Goal: Information Seeking & Learning: Learn about a topic

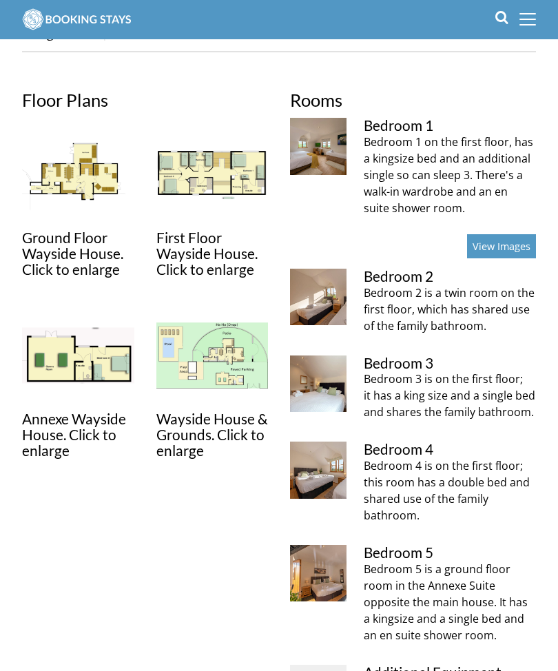
scroll to position [434, 0]
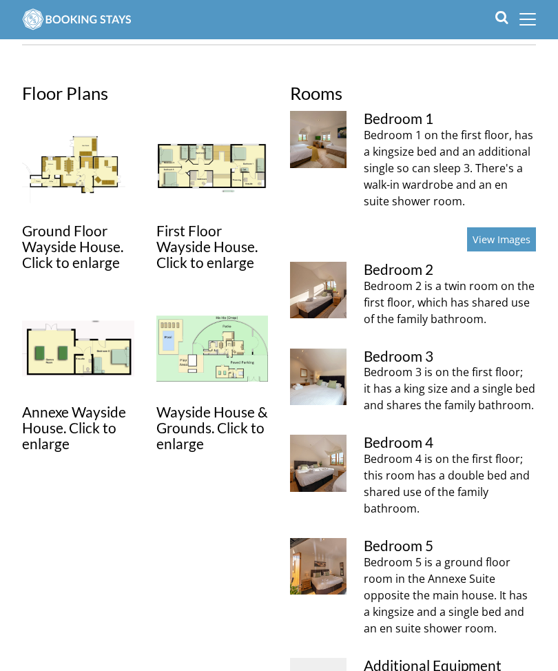
click at [199, 357] on img at bounding box center [212, 349] width 112 height 112
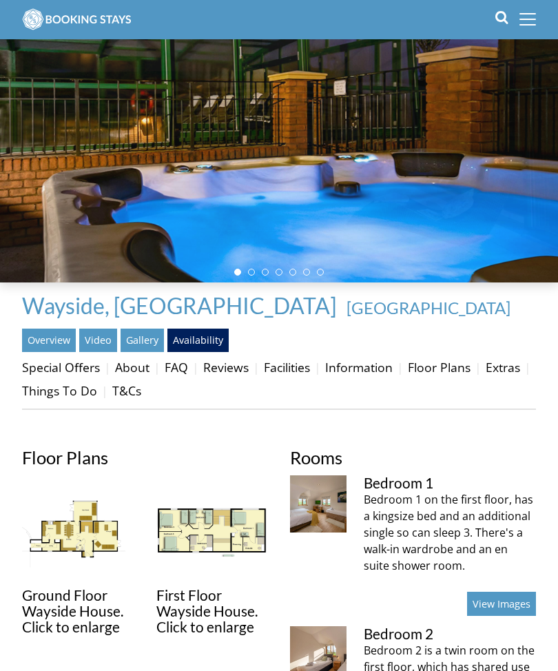
scroll to position [70, 0]
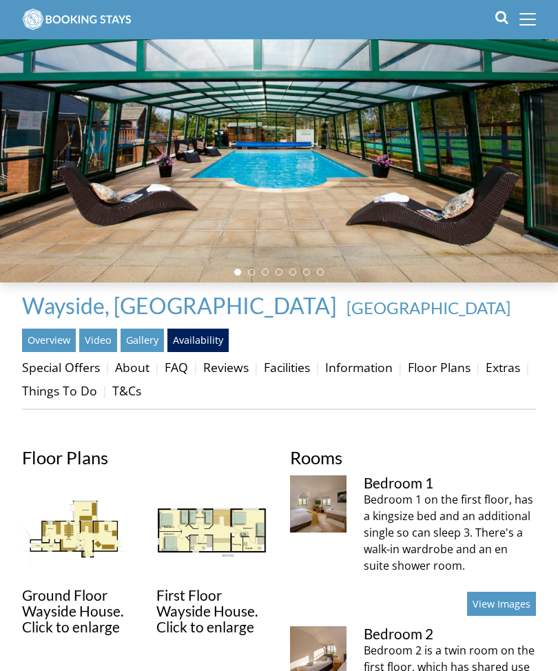
click at [291, 373] on link "Facilities" at bounding box center [287, 367] width 46 height 17
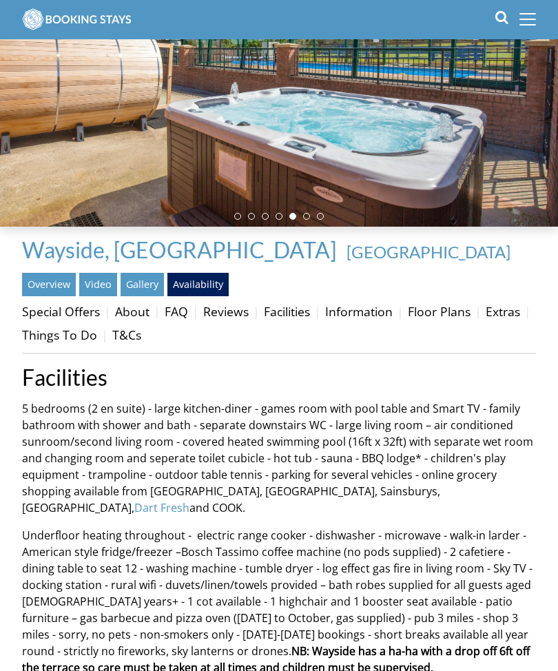
scroll to position [127, 0]
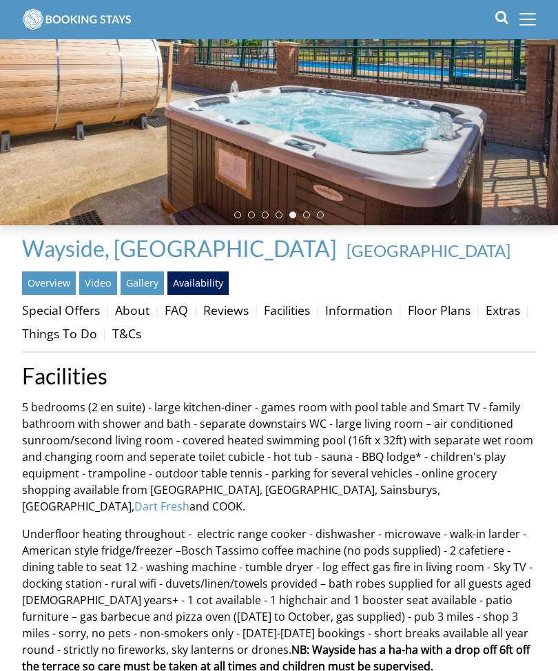
click at [485, 318] on link "Extras" at bounding box center [502, 310] width 34 height 17
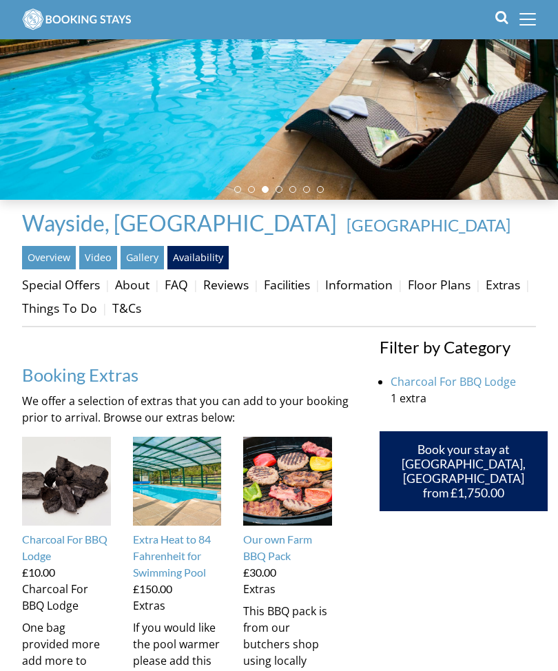
scroll to position [152, 0]
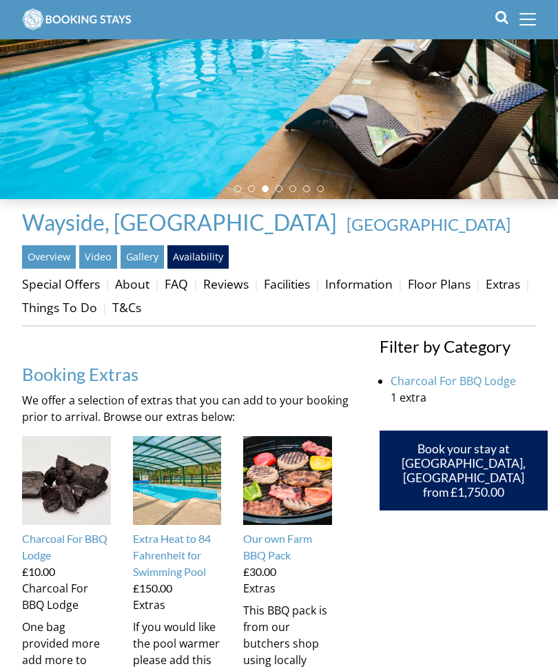
click at [365, 287] on link "Information" at bounding box center [358, 284] width 67 height 17
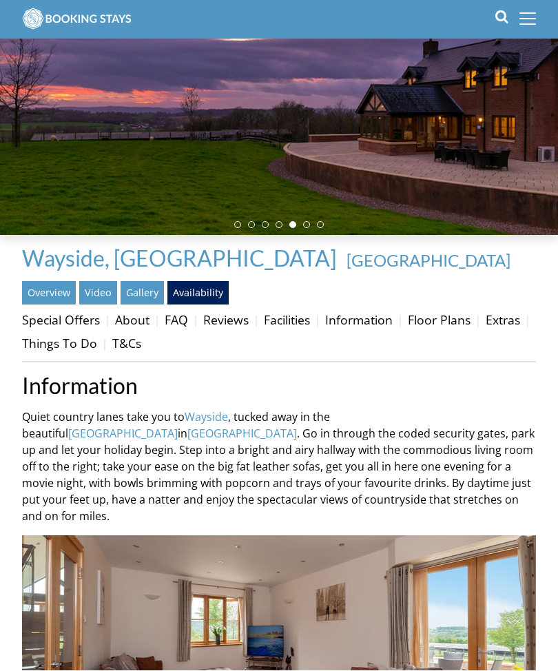
scroll to position [117, 0]
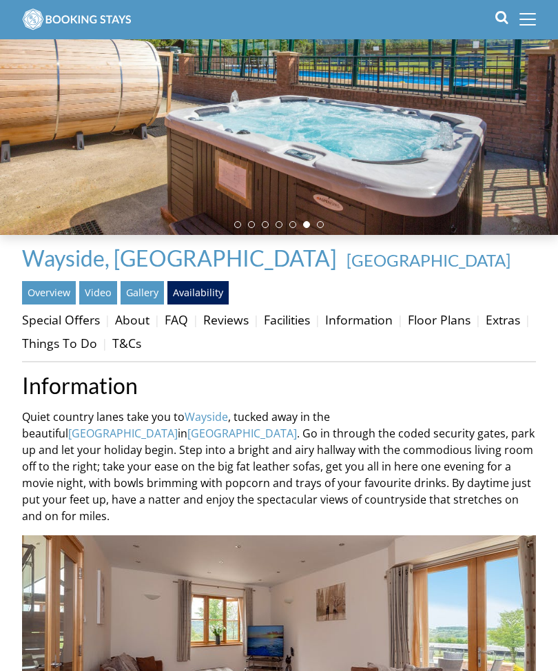
click at [356, 321] on link "Information" at bounding box center [358, 319] width 67 height 17
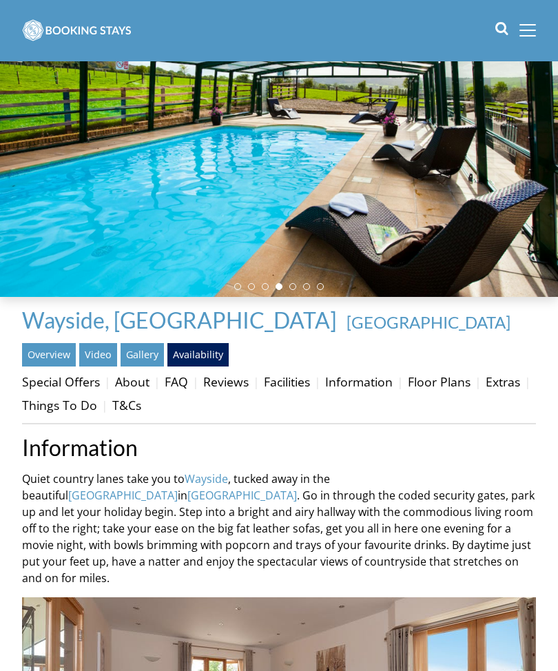
scroll to position [0, 0]
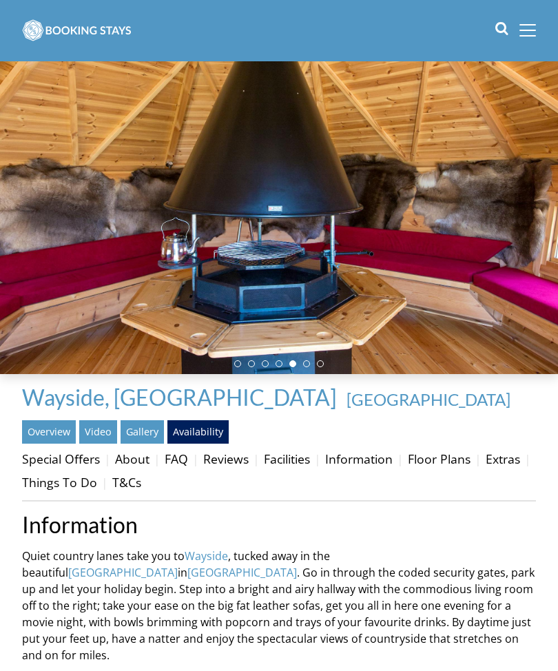
click at [131, 458] on link "About" at bounding box center [132, 458] width 34 height 17
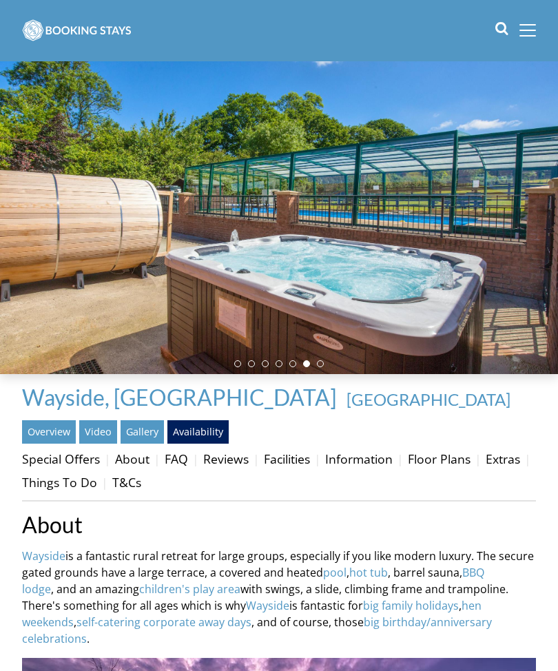
click at [282, 461] on link "Facilities" at bounding box center [287, 458] width 46 height 17
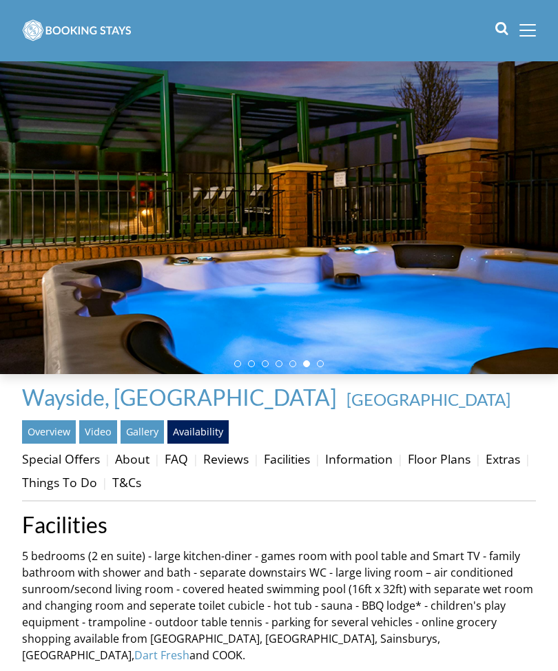
click at [485, 467] on link "Extras" at bounding box center [502, 458] width 34 height 17
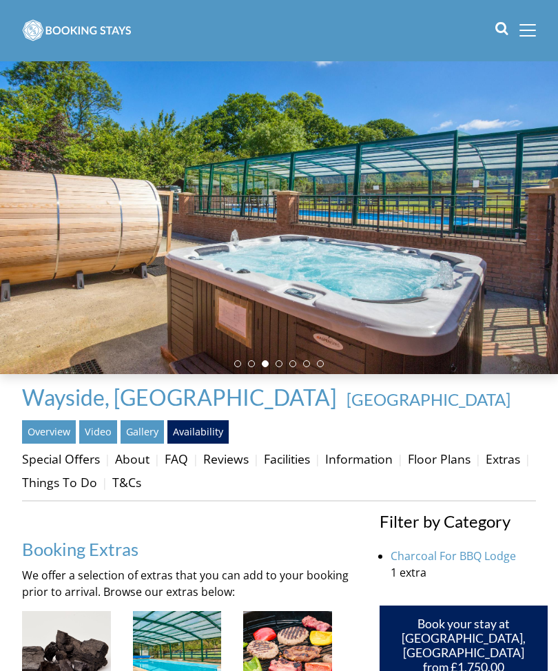
click at [286, 461] on link "Facilities" at bounding box center [287, 458] width 46 height 17
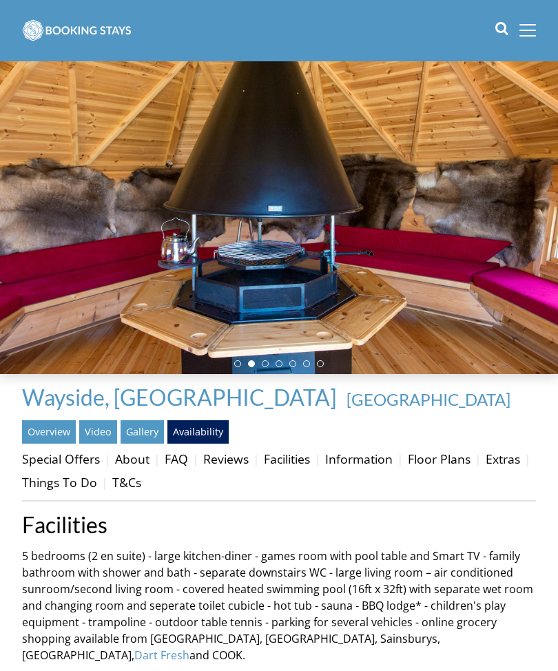
click at [176, 457] on link "FAQ" at bounding box center [176, 458] width 23 height 17
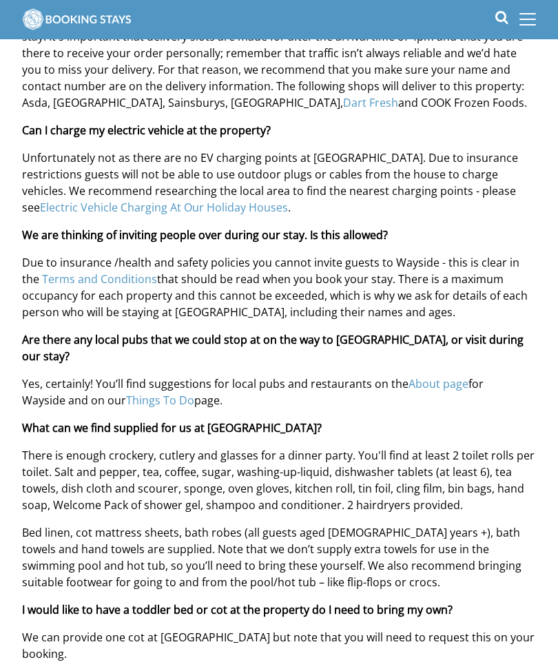
scroll to position [982, 0]
click at [280, 376] on div "FAQ We’ve put together some Frequently Asked Questions that might be useful whe…" at bounding box center [279, 418] width 514 height 1820
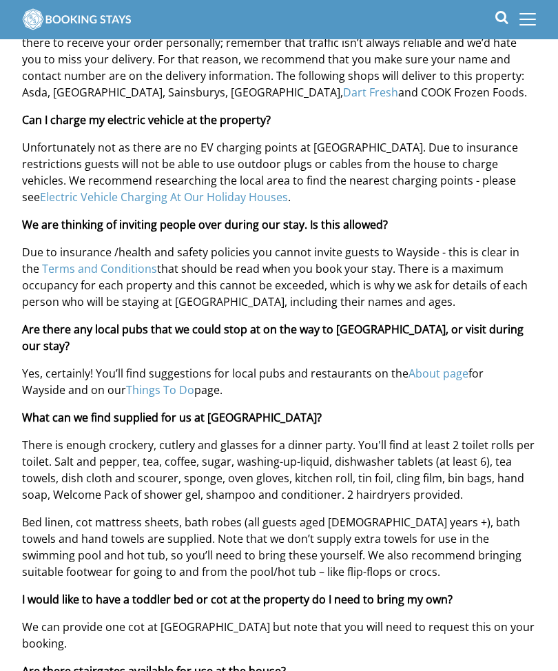
scroll to position [997, 0]
